Goal: Communication & Community: Ask a question

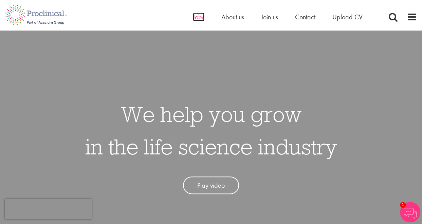
click at [195, 17] on span "Jobs" at bounding box center [199, 17] width 12 height 9
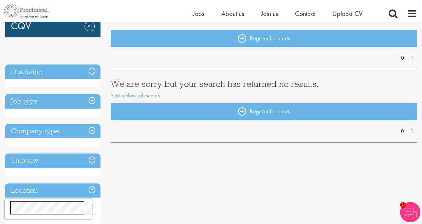
scroll to position [102, 0]
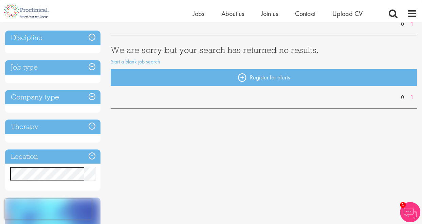
click at [91, 67] on h3 "Job type" at bounding box center [52, 67] width 95 height 15
click at [28, 69] on h3 "Job type" at bounding box center [52, 67] width 95 height 15
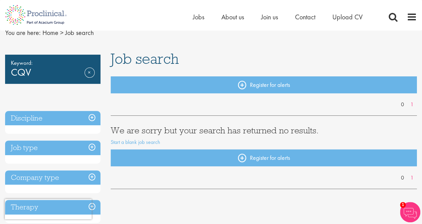
scroll to position [0, 0]
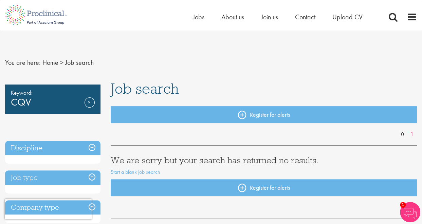
click at [91, 145] on h3 "Discipline" at bounding box center [52, 148] width 95 height 15
click at [91, 103] on link "Remove" at bounding box center [89, 107] width 10 height 20
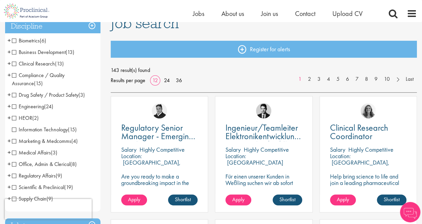
scroll to position [68, 0]
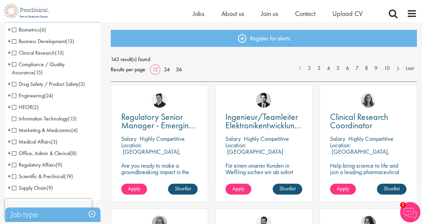
click at [16, 95] on span "Engineering" at bounding box center [28, 95] width 32 height 7
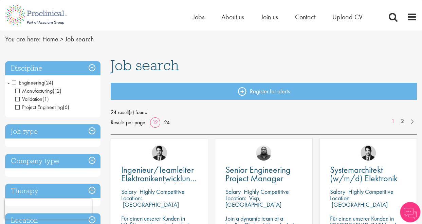
scroll to position [34, 0]
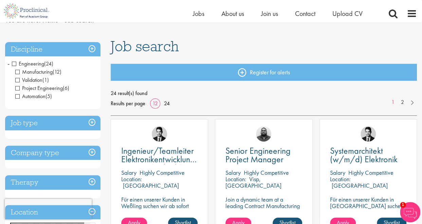
click at [17, 72] on span "Manufacturing" at bounding box center [33, 71] width 37 height 7
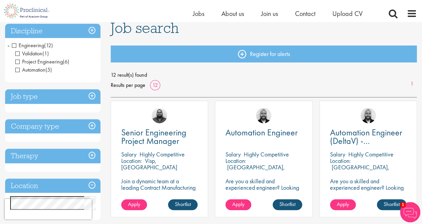
scroll to position [68, 0]
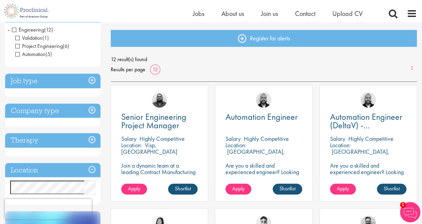
click at [91, 80] on h3 "Job type" at bounding box center [52, 81] width 95 height 15
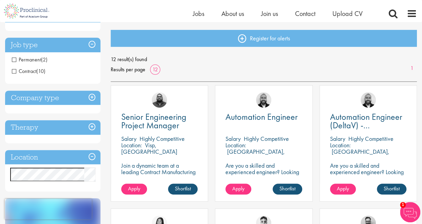
click at [15, 71] on span "Contract" at bounding box center [24, 70] width 24 height 7
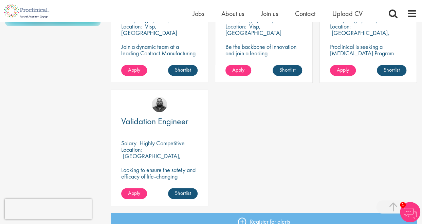
scroll to position [441, 0]
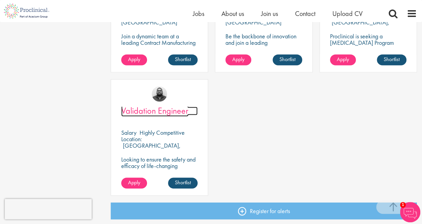
click at [151, 110] on span "Validation Engineer" at bounding box center [154, 111] width 67 height 12
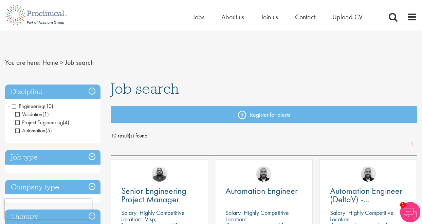
click at [91, 89] on h3 "Discipline" at bounding box center [52, 91] width 95 height 15
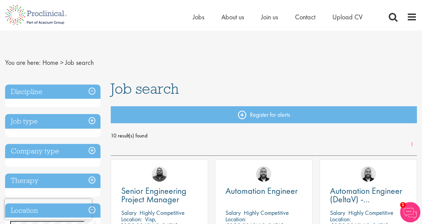
click at [91, 89] on h3 "Discipline" at bounding box center [52, 91] width 95 height 15
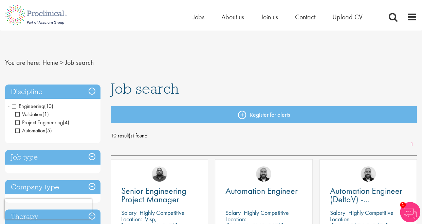
click at [18, 130] on span "Automation" at bounding box center [30, 130] width 30 height 7
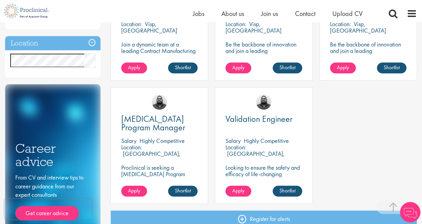
scroll to position [204, 0]
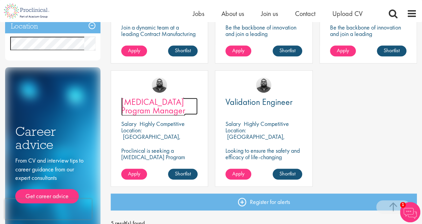
click at [151, 102] on span "[MEDICAL_DATA] Program Manager" at bounding box center [153, 106] width 64 height 20
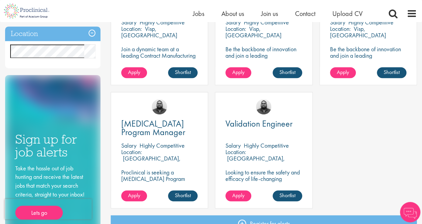
scroll to position [202, 0]
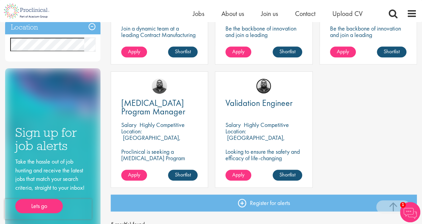
click at [263, 88] on img at bounding box center [263, 85] width 15 height 15
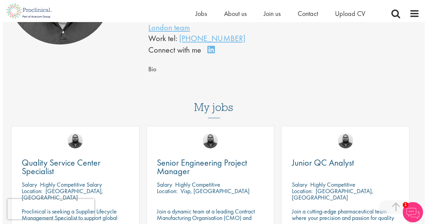
scroll to position [34, 0]
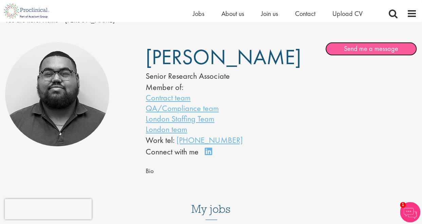
click at [369, 46] on link "Send me a message" at bounding box center [371, 49] width 92 height 14
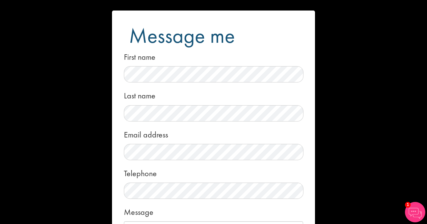
click at [369, 46] on div "Message me First name Last name Email address Telephone Message Local File Drop…" at bounding box center [213, 112] width 427 height 224
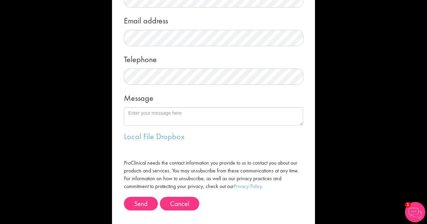
scroll to position [126, 0]
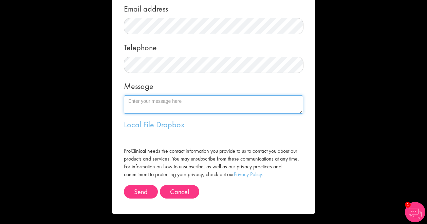
click at [135, 103] on textarea "Message" at bounding box center [213, 104] width 179 height 18
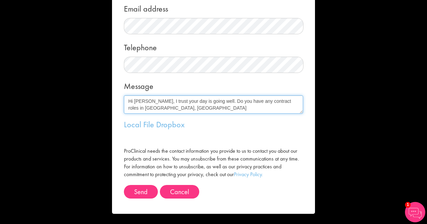
click at [246, 100] on textarea "Hi [PERSON_NAME], I trust your day is going well. Do you have any contract role…" at bounding box center [213, 104] width 179 height 18
click at [297, 101] on textarea "Hi Ashley, I trust your day is going well. Do you have any CQV Lead / Engineer …" at bounding box center [213, 104] width 179 height 18
click at [248, 109] on textarea "Hi Ashley, I trust your day is going well. Do you have any CQV Lead / Engineer …" at bounding box center [213, 104] width 179 height 18
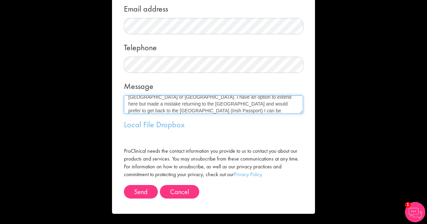
scroll to position [24, 0]
type textarea "Hi Ashley, I trust your day is going well. Do you have any CQV Lead / Engineer …"
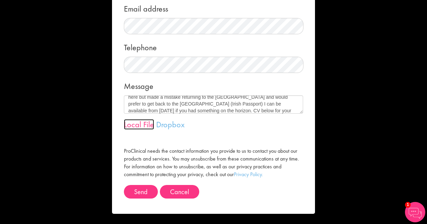
click at [138, 124] on link "Local File" at bounding box center [139, 124] width 30 height 11
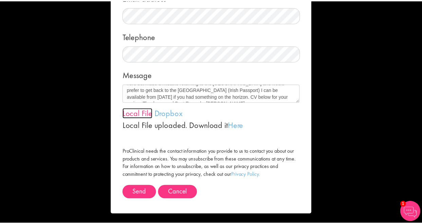
scroll to position [137, 0]
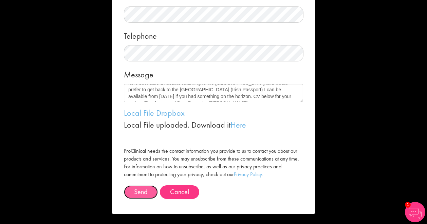
click at [137, 189] on button "Send" at bounding box center [141, 192] width 34 height 14
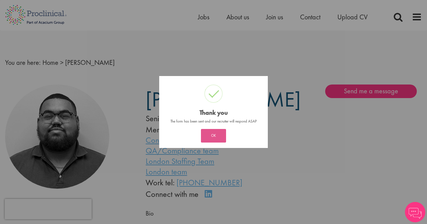
click at [213, 137] on button "OK" at bounding box center [213, 136] width 25 height 14
